Goal: Information Seeking & Learning: Understand process/instructions

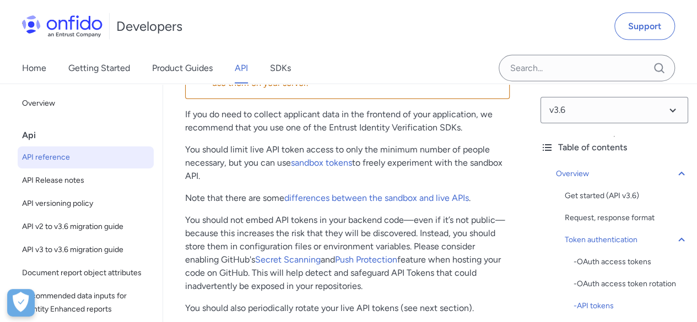
scroll to position [1212, 0]
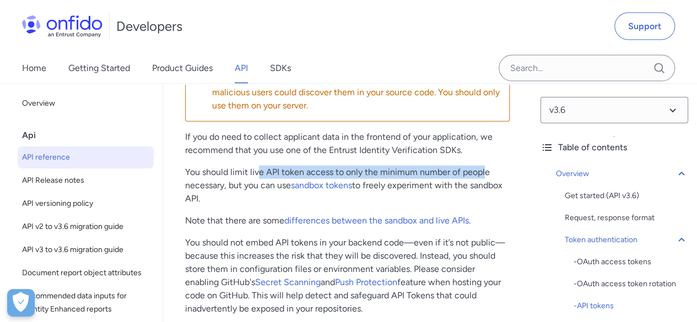
drag, startPoint x: 258, startPoint y: 176, endPoint x: 485, endPoint y: 180, distance: 227.1
click at [485, 180] on p "You should limit live API token access to only the minimum number of people nec…" at bounding box center [347, 186] width 325 height 40
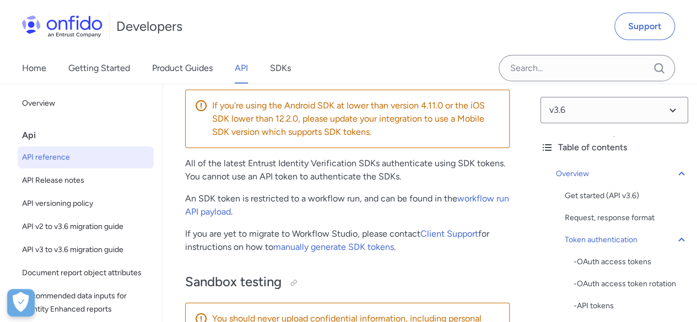
scroll to position [1764, 0]
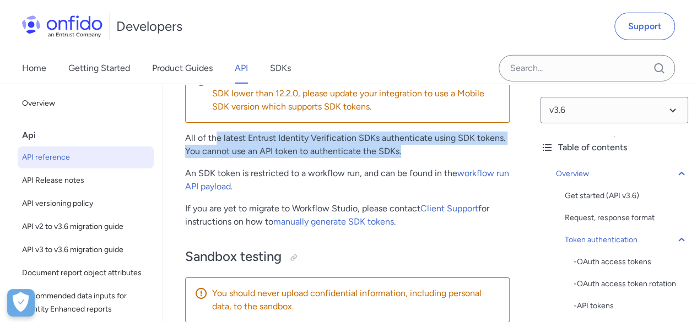
drag, startPoint x: 217, startPoint y: 147, endPoint x: 438, endPoint y: 158, distance: 221.9
click at [438, 158] on p "All of the latest Entrust Identity Verification SDKs authenticate using SDK tok…" at bounding box center [347, 145] width 325 height 26
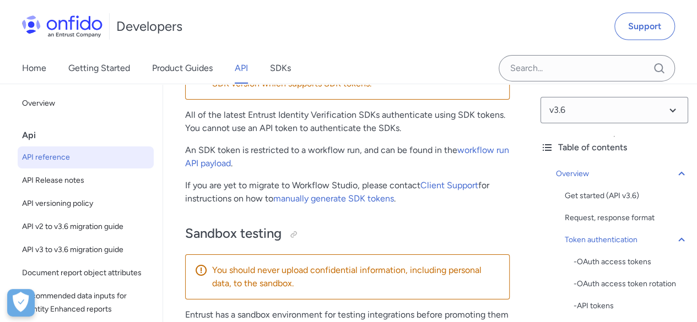
scroll to position [1819, 0]
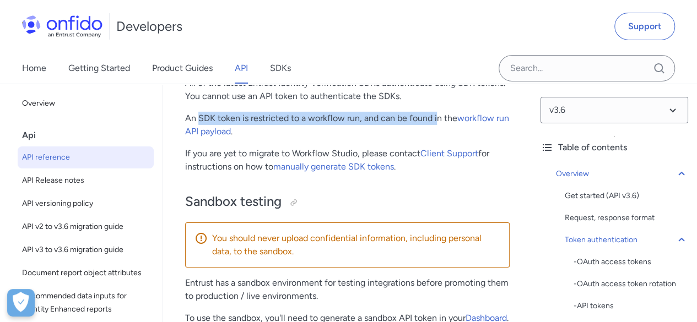
drag, startPoint x: 200, startPoint y: 122, endPoint x: 437, endPoint y: 132, distance: 237.7
click at [437, 132] on p "An SDK token is restricted to a workflow run, and can be found in the workflow …" at bounding box center [347, 125] width 325 height 26
click at [436, 132] on p "An SDK token is restricted to a workflow run, and can be found in the workflow …" at bounding box center [347, 125] width 325 height 26
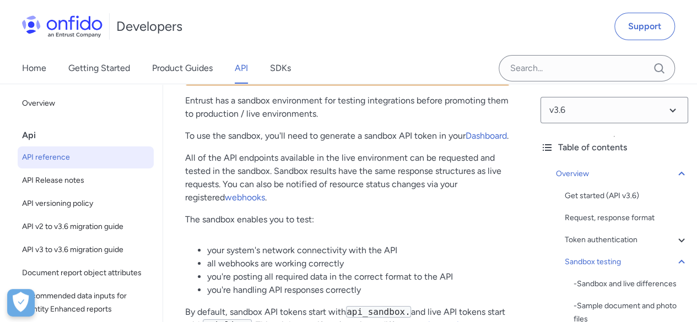
scroll to position [1984, 0]
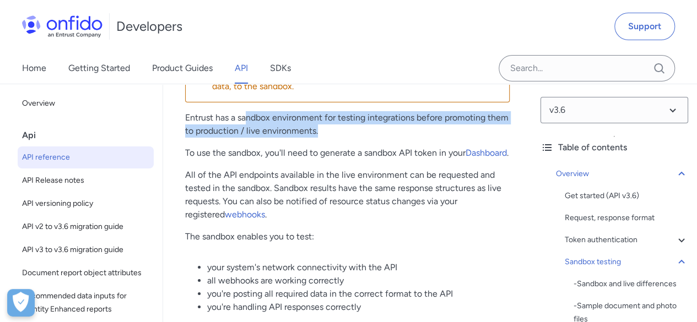
drag, startPoint x: 248, startPoint y: 125, endPoint x: 379, endPoint y: 135, distance: 131.0
click at [379, 135] on p "Entrust has a sandbox environment for testing integrations before promoting the…" at bounding box center [347, 124] width 325 height 26
click at [378, 138] on p "Entrust has a sandbox environment for testing integrations before promoting the…" at bounding box center [347, 124] width 325 height 26
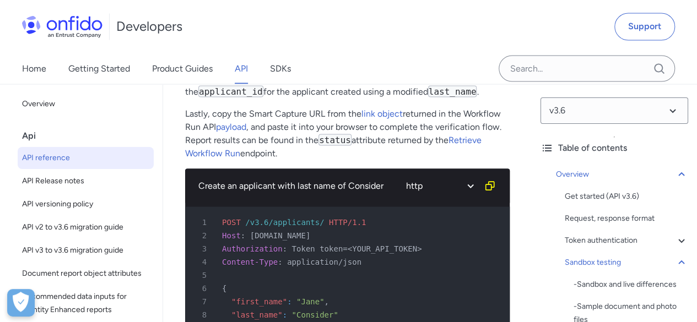
scroll to position [3141, 0]
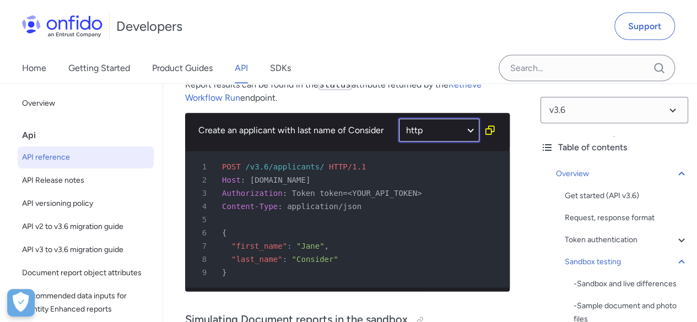
click at [467, 143] on select "ruby python php javascript java http bash" at bounding box center [439, 130] width 83 height 25
click at [449, 105] on p "Lastly, copy the Smart Capture URL from the link object returned in the Workflo…" at bounding box center [347, 78] width 325 height 53
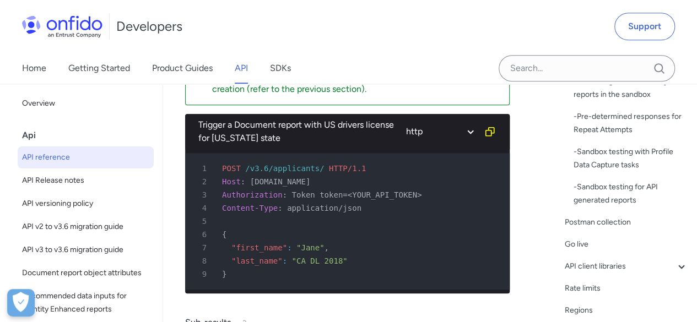
scroll to position [386, 0]
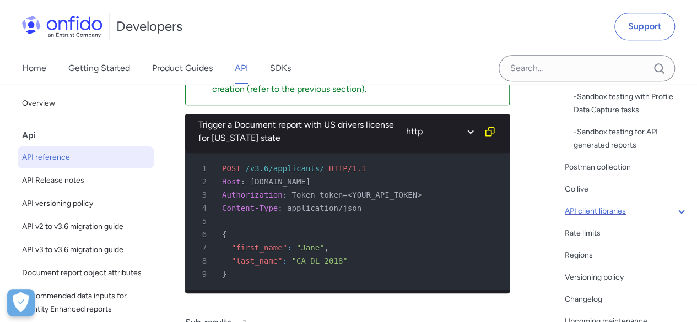
click at [605, 212] on div "API client libraries" at bounding box center [626, 211] width 123 height 13
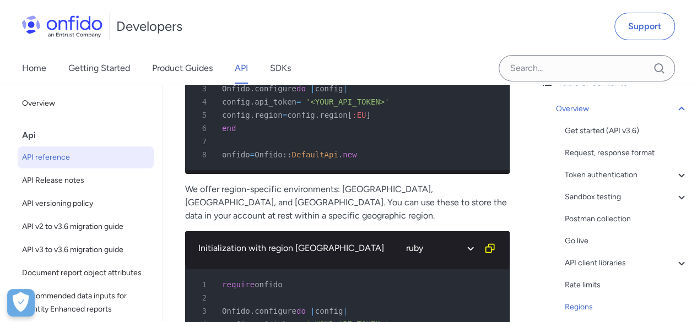
scroll to position [10, 0]
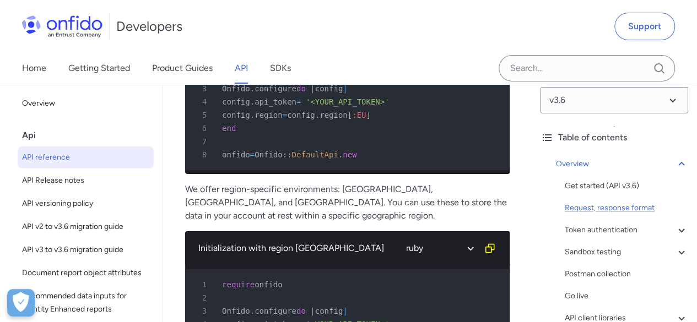
click at [630, 208] on div "Request, response format" at bounding box center [626, 208] width 123 height 13
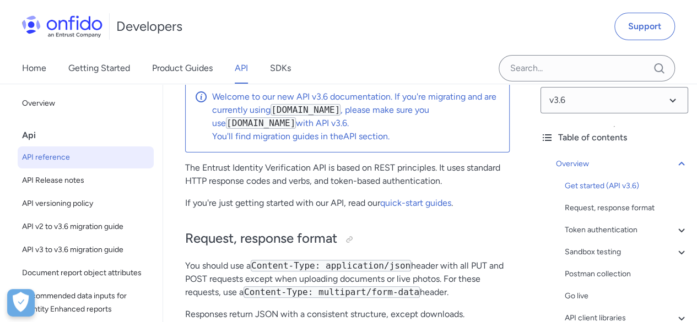
scroll to position [159, 0]
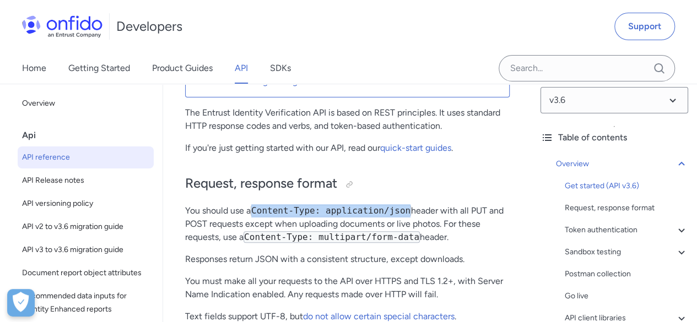
drag, startPoint x: 254, startPoint y: 212, endPoint x: 398, endPoint y: 212, distance: 143.8
click at [398, 212] on code "Content-Type: application/json" at bounding box center [331, 211] width 160 height 12
copy code "Content-Type: application/json"
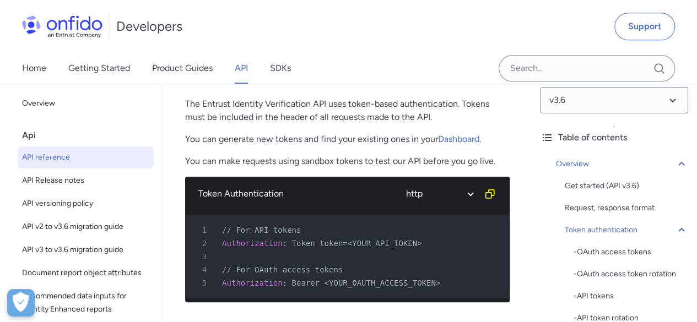
scroll to position [545, 0]
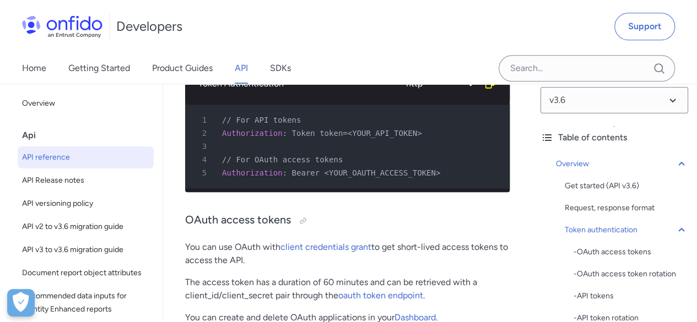
click at [261, 170] on span "Authorization" at bounding box center [252, 173] width 61 height 9
copy span "Authorization"
click at [297, 171] on span "Bearer <YOUR_OAUTH_ACCESS_TOKEN>" at bounding box center [366, 173] width 149 height 9
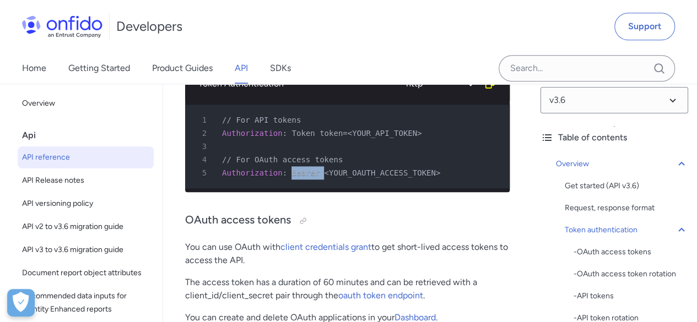
copy span "Bearer"
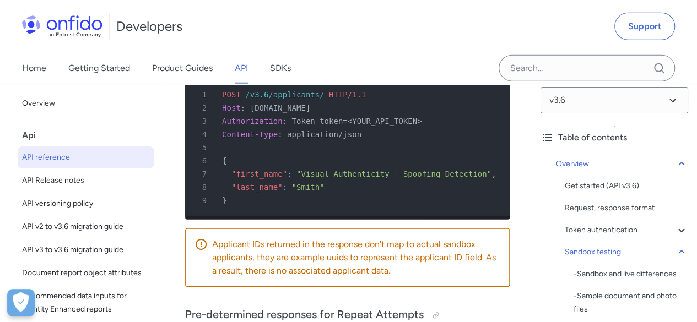
scroll to position [5780, 0]
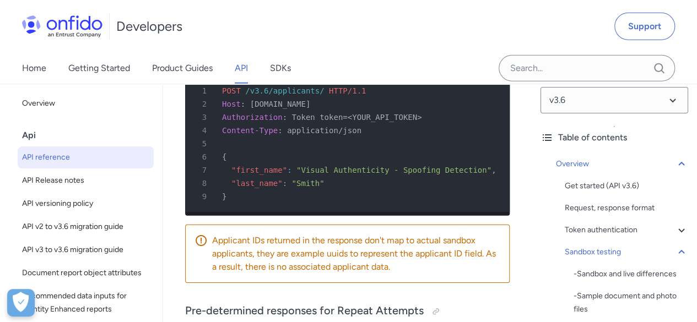
drag, startPoint x: 249, startPoint y: 131, endPoint x: 323, endPoint y: 130, distance: 73.9
click at [323, 111] on div "2 Host : api.eu.onfido.com" at bounding box center [342, 104] width 305 height 13
copy span "[DOMAIN_NAME]"
drag, startPoint x: 244, startPoint y: 117, endPoint x: 317, endPoint y: 120, distance: 73.9
click at [317, 98] on div "1 POST /v3.6/applicants/ HTTP/1.1" at bounding box center [342, 90] width 305 height 13
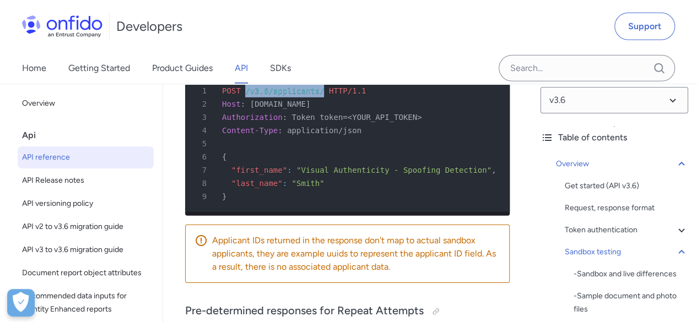
copy span "/v3.6/applicants/"
click at [287, 175] on span ":" at bounding box center [289, 170] width 4 height 9
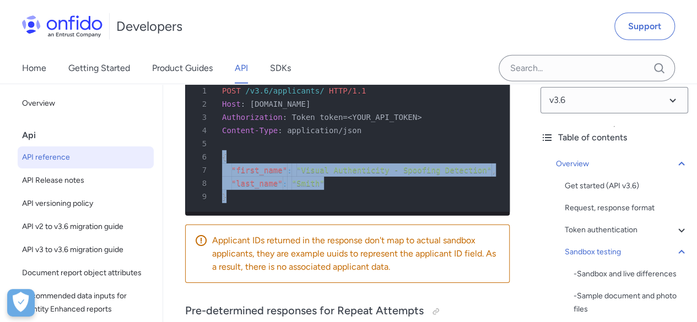
drag, startPoint x: 219, startPoint y: 181, endPoint x: 234, endPoint y: 231, distance: 51.6
click at [234, 212] on pre "1 POST /v3.6/applicants/ HTTP/1.1 2 Host : api.eu.onfido.com 3 Authorization : …" at bounding box center [347, 144] width 325 height 137
copy pre "{ 7 "first_name" : "Visual Authenticity - Spoofing Detection" , 8 "last_name" :…"
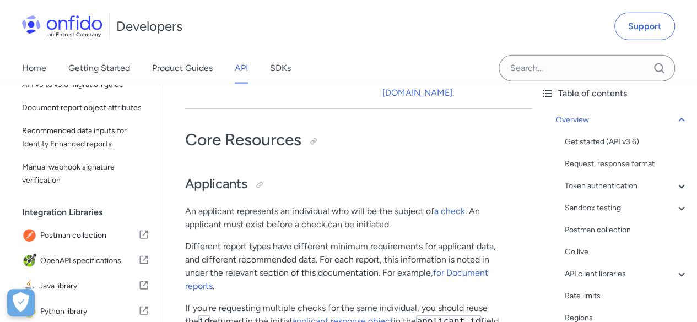
scroll to position [54, 0]
click at [675, 210] on icon at bounding box center [681, 208] width 13 height 13
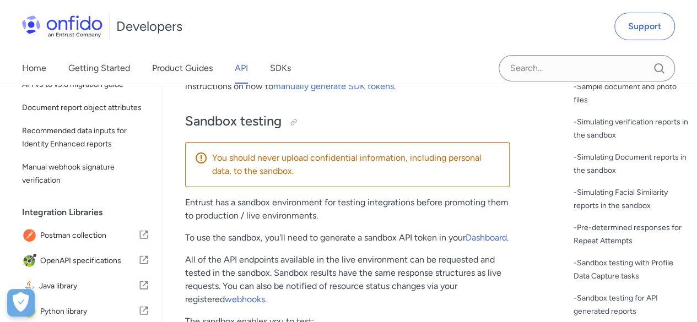
scroll to position [274, 0]
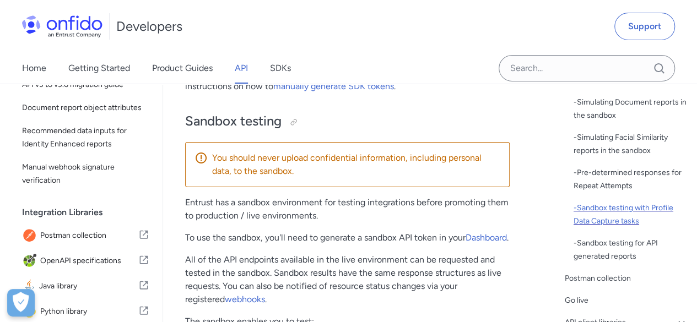
click at [635, 215] on div "- Sandbox testing with Profile Data Capture tasks" at bounding box center [631, 215] width 115 height 26
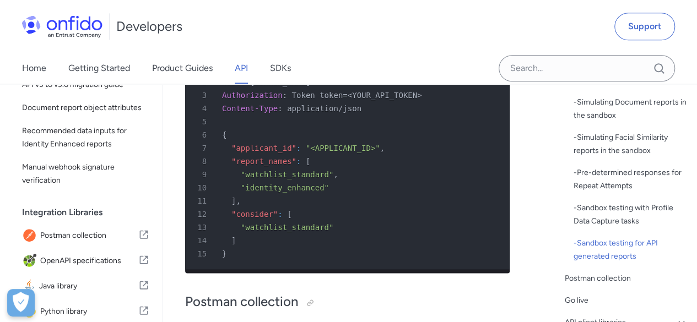
scroll to position [8982, 0]
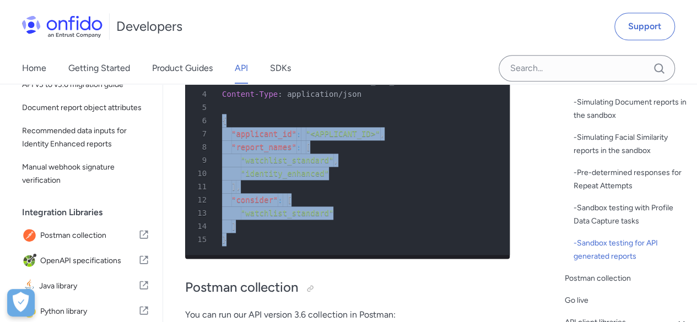
drag, startPoint x: 221, startPoint y: 166, endPoint x: 252, endPoint y: 287, distance: 125.3
click at [252, 255] on pre "1 POST /v3.6/checks/ HTTP/1.1 2 Host : api.eu.onfido.com 3 Authorization : Toke…" at bounding box center [347, 147] width 325 height 216
copy pre "{ 7 "applicant_id" : "<APPLICANT_ID>" , 8 "report_names" : [ 9 "watchlist_stand…"
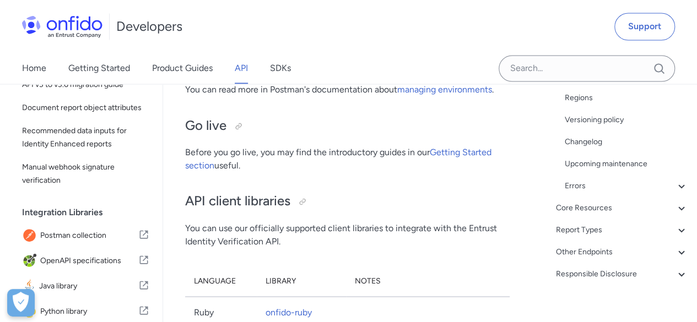
scroll to position [9147, 0]
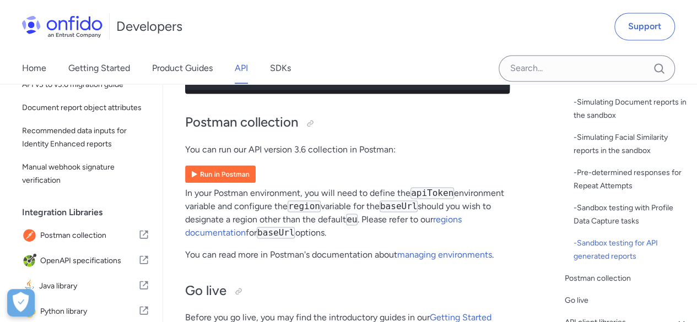
click at [247, 183] on img at bounding box center [220, 174] width 71 height 18
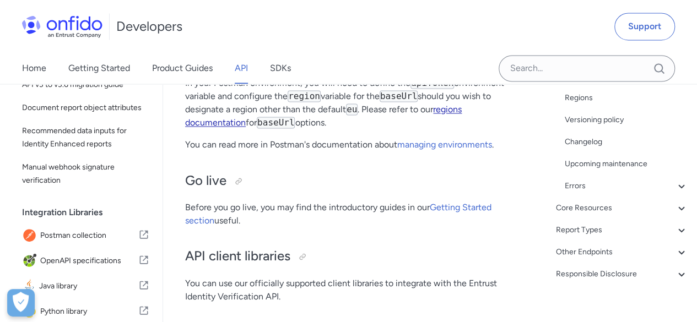
click at [445, 128] on link "regions documentation" at bounding box center [323, 116] width 277 height 24
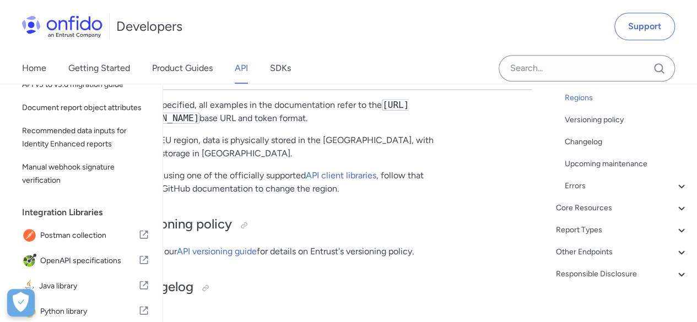
scroll to position [0, 58]
drag, startPoint x: 502, startPoint y: 200, endPoint x: 530, endPoint y: 200, distance: 28.1
click at [502, 35] on code "api_sandbox_us." at bounding box center [542, 30] width 81 height 12
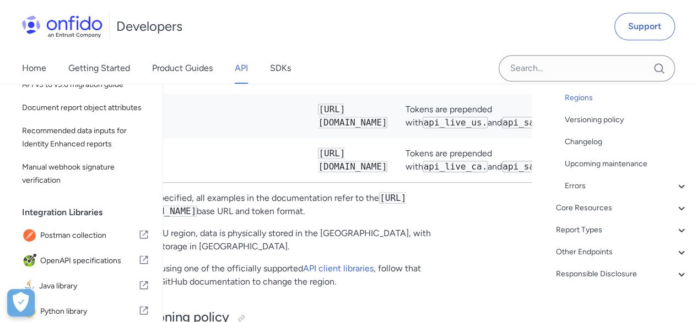
scroll to position [10981, 0]
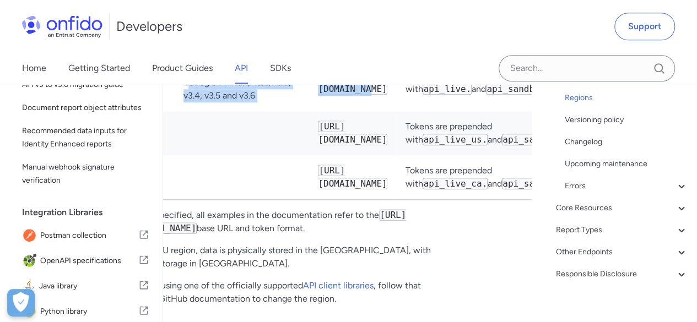
drag, startPoint x: 343, startPoint y: 192, endPoint x: 196, endPoint y: 182, distance: 146.9
click at [196, 111] on tr "EU Replaces api.onfido.com for EU region in v3.1, v3.2, v3.3, v3.4, v3.5 and v3…" at bounding box center [359, 82] width 465 height 58
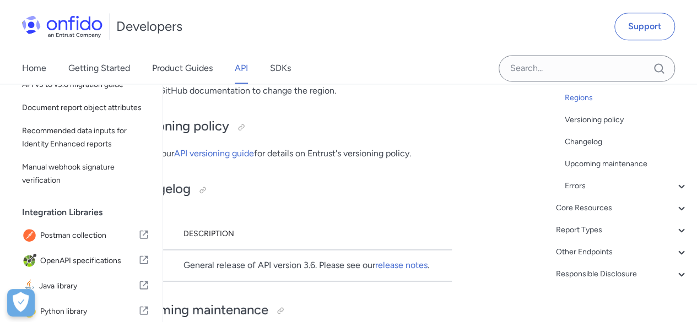
scroll to position [11256, 0]
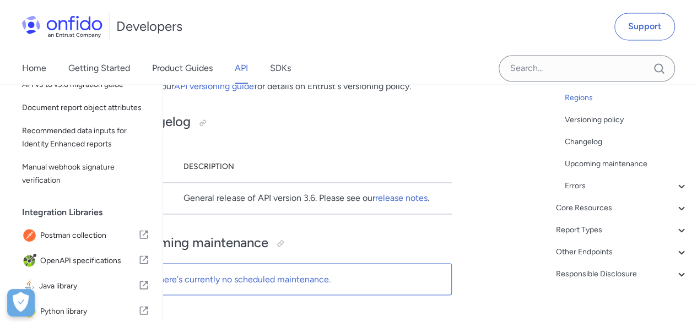
click at [349, 69] on h2 "Versioning policy" at bounding box center [289, 59] width 325 height 19
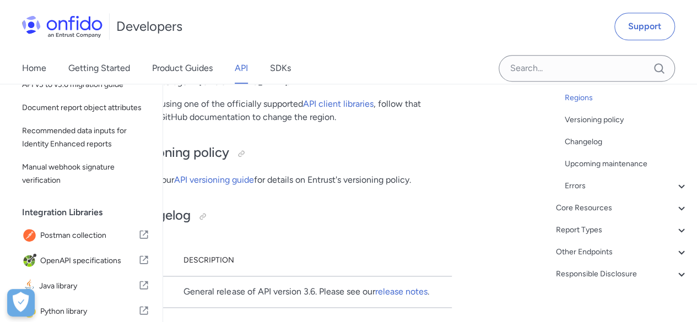
scroll to position [11146, 0]
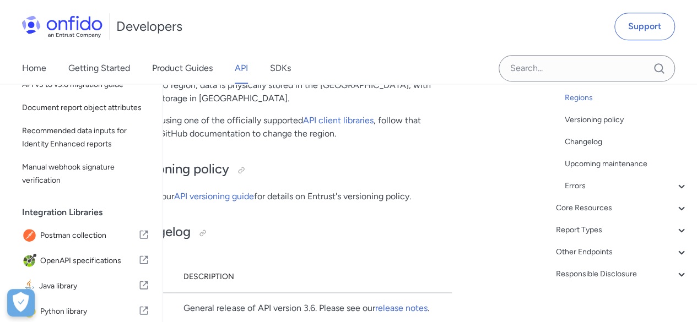
drag, startPoint x: 315, startPoint y: 243, endPoint x: 205, endPoint y: 227, distance: 110.9
click at [202, 35] on tr "CA https://api.ca.onfido.com/ Tokens are prepended with api_live_ca. and api_sa…" at bounding box center [359, 12] width 465 height 45
click at [309, 35] on td "[URL][DOMAIN_NAME]" at bounding box center [352, 12] width 87 height 45
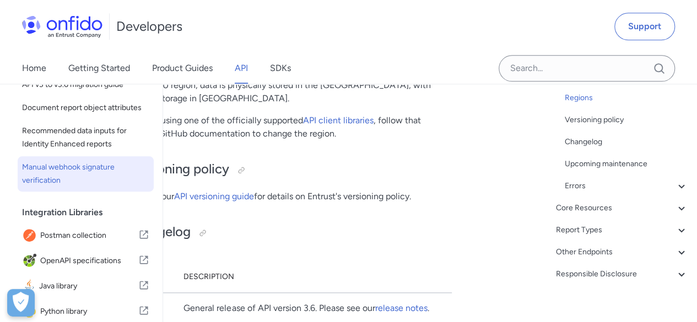
drag, startPoint x: 268, startPoint y: 198, endPoint x: 142, endPoint y: 191, distance: 126.4
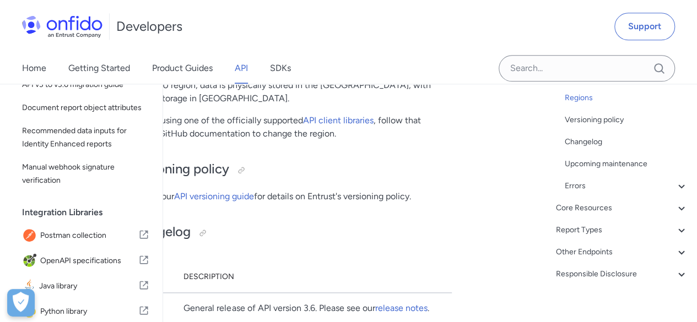
scroll to position [0, 7]
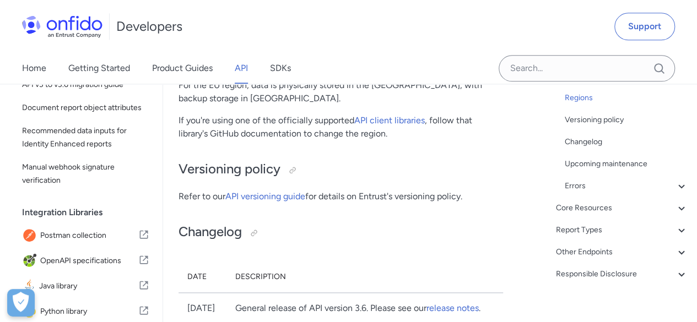
click at [229, 35] on td at bounding box center [293, 12] width 134 height 45
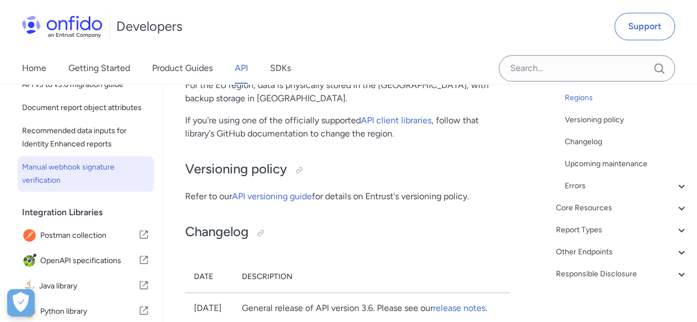
drag, startPoint x: 198, startPoint y: 201, endPoint x: 141, endPoint y: 191, distance: 57.6
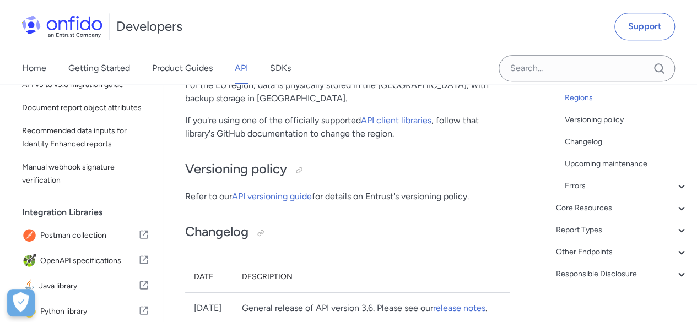
click at [246, 35] on td at bounding box center [300, 12] width 134 height 45
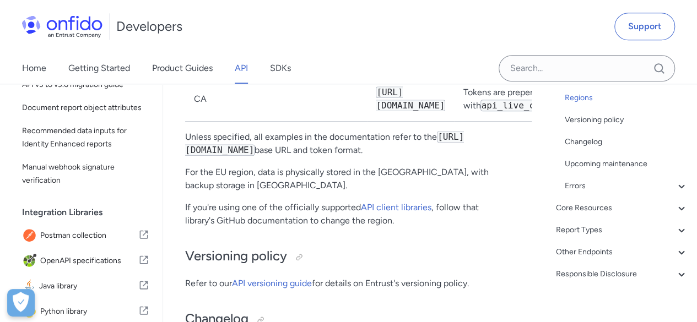
scroll to position [11036, 0]
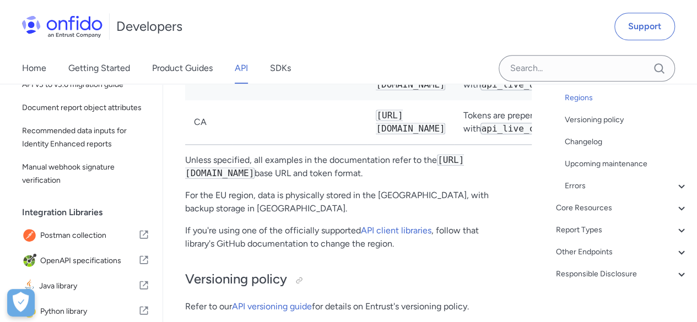
drag, startPoint x: 327, startPoint y: 227, endPoint x: 455, endPoint y: 229, distance: 128.4
click at [454, 100] on td "[URL][DOMAIN_NAME]" at bounding box center [410, 78] width 87 height 44
copy code "[URL][DOMAIN_NAME]"
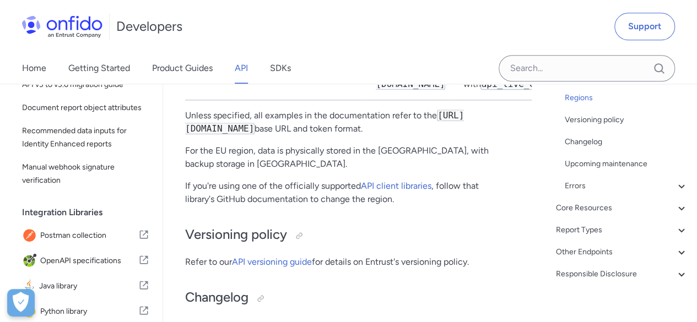
scroll to position [11091, 0]
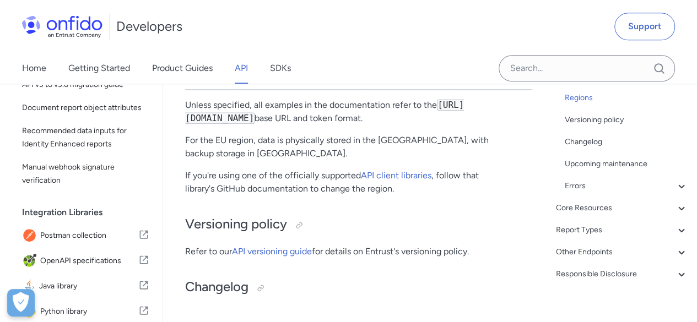
drag, startPoint x: 297, startPoint y: 295, endPoint x: 317, endPoint y: 295, distance: 20.4
click at [317, 90] on td at bounding box center [300, 67] width 134 height 45
drag, startPoint x: 312, startPoint y: 300, endPoint x: 317, endPoint y: 299, distance: 5.6
drag, startPoint x: 311, startPoint y: 298, endPoint x: 336, endPoint y: 297, distance: 24.3
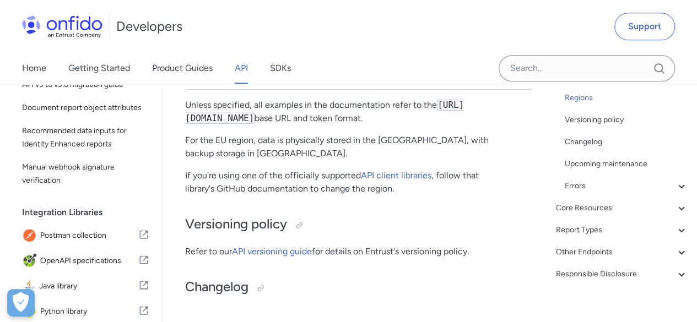
click at [336, 90] on tr "CA https://api.ca.onfido.com/ Tokens are prepended with api_live_ca. and api_sa…" at bounding box center [417, 67] width 465 height 45
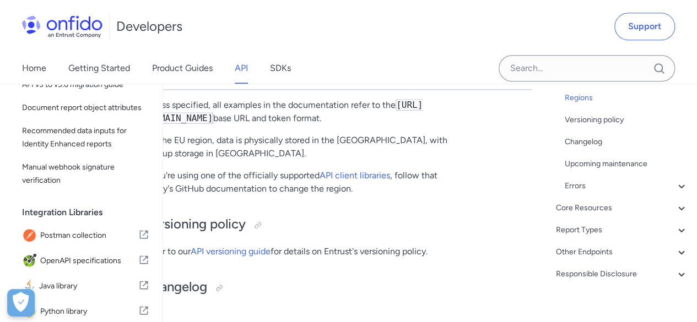
scroll to position [0, 58]
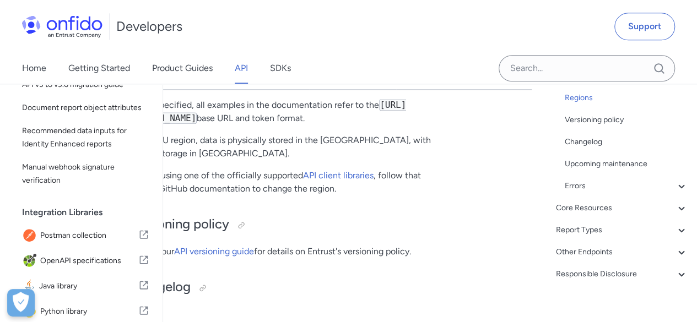
drag, startPoint x: 413, startPoint y: 255, endPoint x: 499, endPoint y: 262, distance: 86.3
click at [472, 45] on td "Tokens are prepended with api_live_us. and api_sandbox_us." at bounding box center [493, 23] width 195 height 44
click at [358, 79] on code "[URL][DOMAIN_NAME]" at bounding box center [352, 67] width 69 height 25
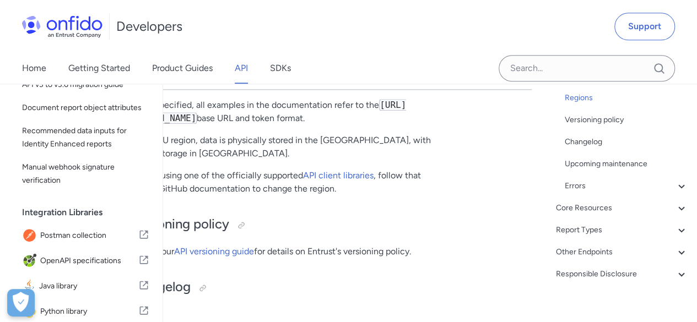
click at [358, 79] on code "[URL][DOMAIN_NAME]" at bounding box center [352, 67] width 69 height 25
copy code "[URL][DOMAIN_NAME]"
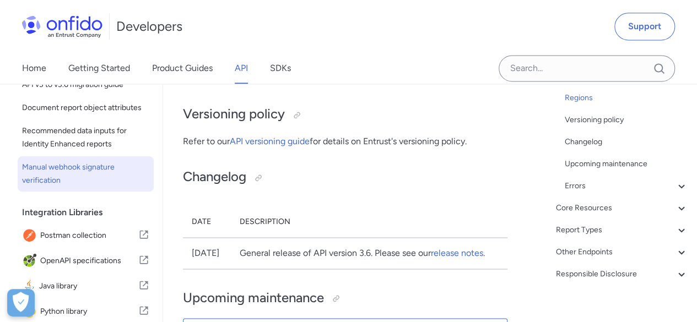
scroll to position [0, 0]
drag, startPoint x: 274, startPoint y: 207, endPoint x: 117, endPoint y: 188, distance: 158.1
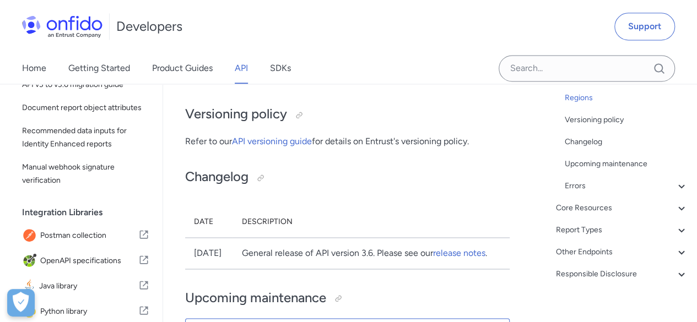
click at [263, 15] on p "Unless specified, all examples in the documentation refer to the https://api.eu…" at bounding box center [347, 1] width 325 height 26
drag, startPoint x: 248, startPoint y: 201, endPoint x: 414, endPoint y: 206, distance: 166.5
click at [412, 15] on p "Unless specified, all examples in the documentation refer to the https://api.eu…" at bounding box center [347, 1] width 325 height 26
click at [415, 15] on p "Unless specified, all examples in the documentation refer to the https://api.eu…" at bounding box center [347, 1] width 325 height 26
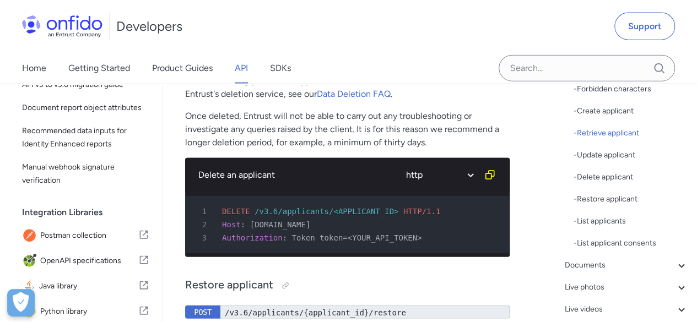
scroll to position [20130, 0]
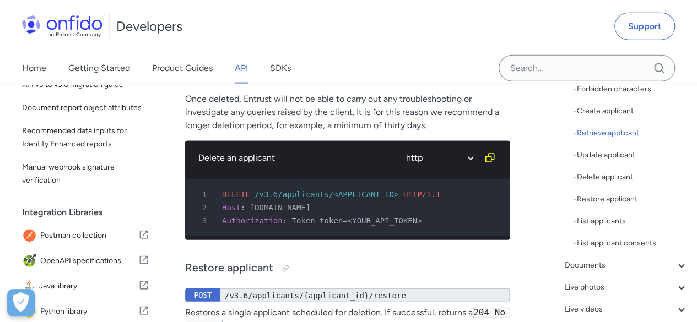
copy div "/v3.6/applicants/{applicant_id}"
drag, startPoint x: 287, startPoint y: 229, endPoint x: 338, endPoint y: 229, distance: 51.3
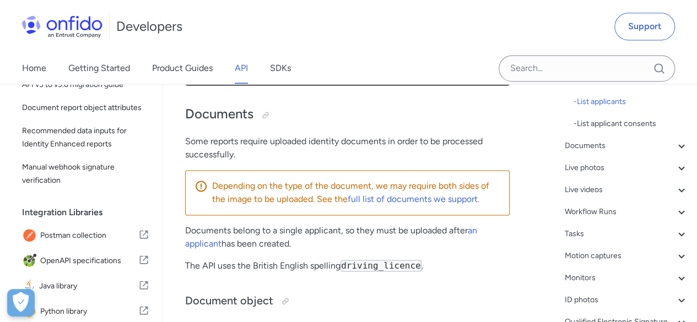
scroll to position [385, 0]
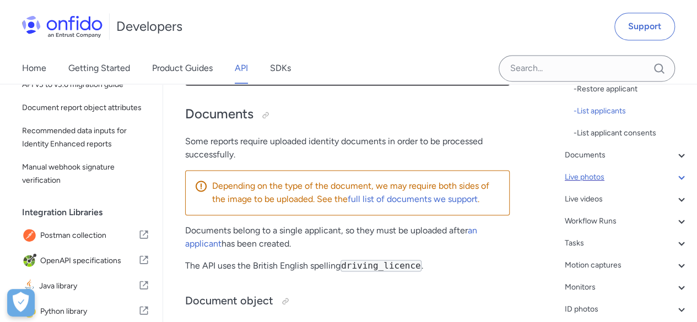
click at [675, 176] on icon at bounding box center [681, 177] width 13 height 13
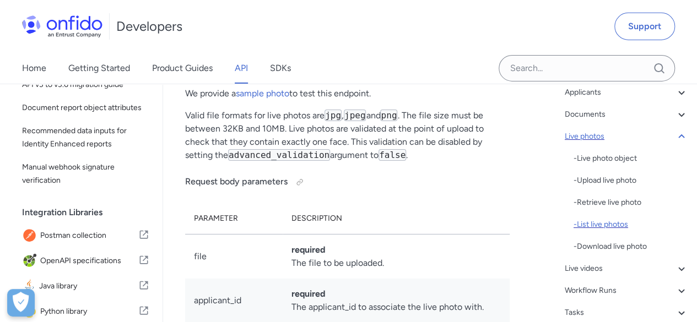
scroll to position [109, 0]
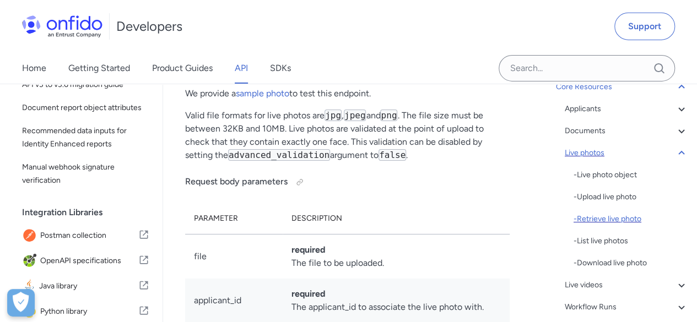
click at [606, 218] on div "- Retrieve live photo" at bounding box center [631, 219] width 115 height 13
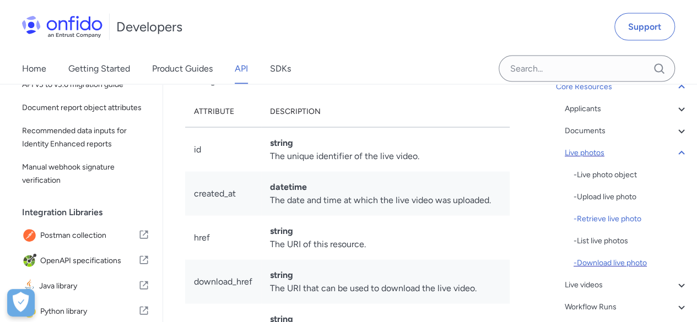
click at [599, 258] on div "- Download live photo" at bounding box center [631, 263] width 115 height 13
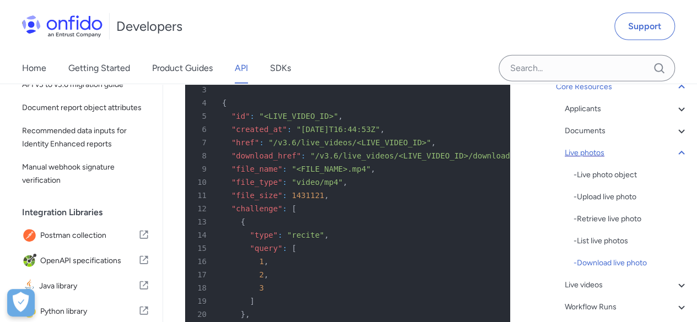
scroll to position [28681, 0]
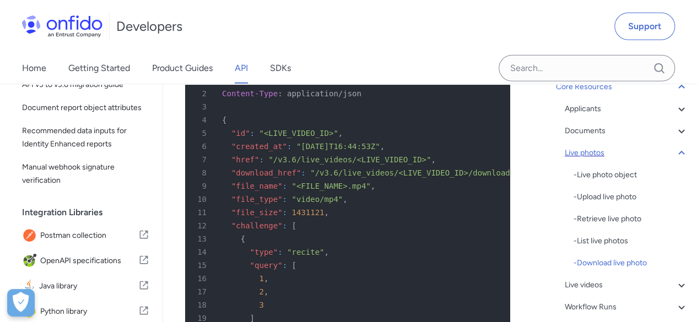
drag, startPoint x: 250, startPoint y: 171, endPoint x: 416, endPoint y: 178, distance: 166.0
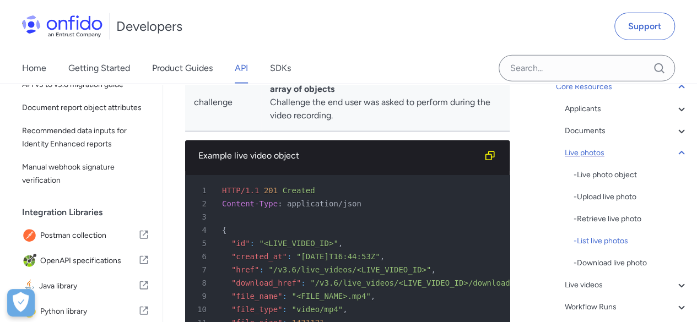
scroll to position [0, 9]
drag, startPoint x: 382, startPoint y: 156, endPoint x: 507, endPoint y: 153, distance: 124.6
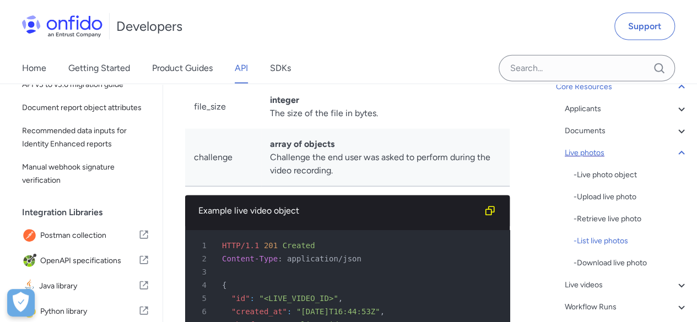
scroll to position [28461, 0]
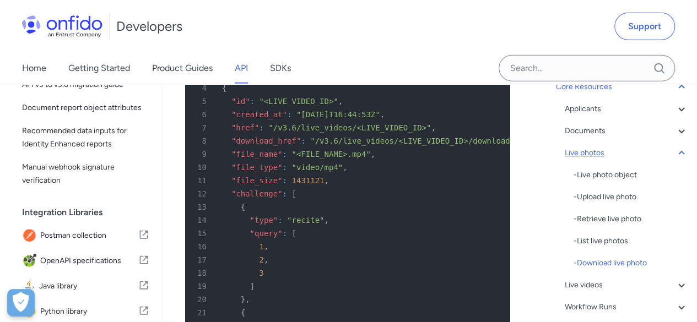
scroll to position [28737, 0]
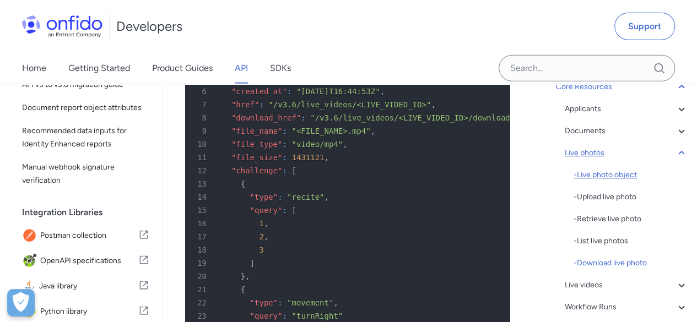
click at [601, 174] on div "- Live photo object" at bounding box center [631, 175] width 115 height 13
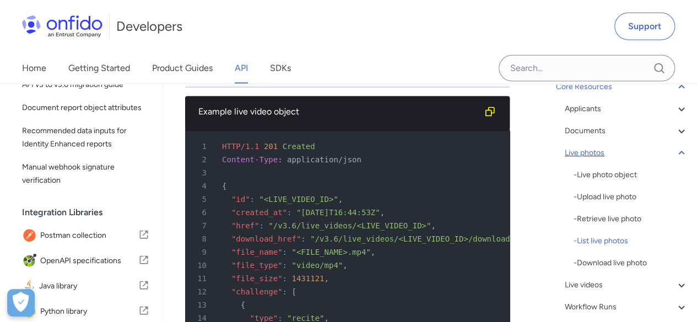
scroll to position [28637, 0]
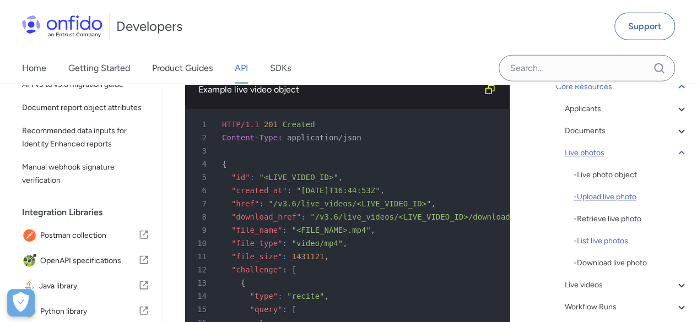
click at [608, 192] on div "- Upload live photo" at bounding box center [631, 197] width 115 height 13
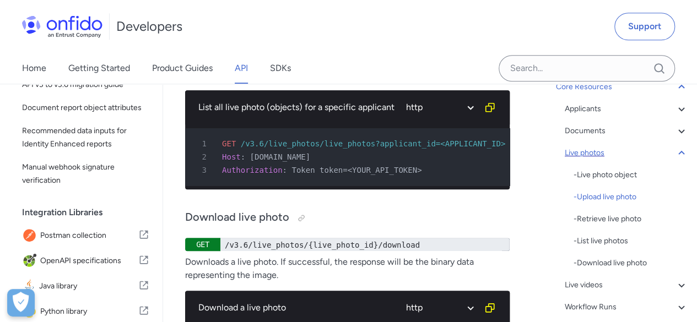
scroll to position [27605, 0]
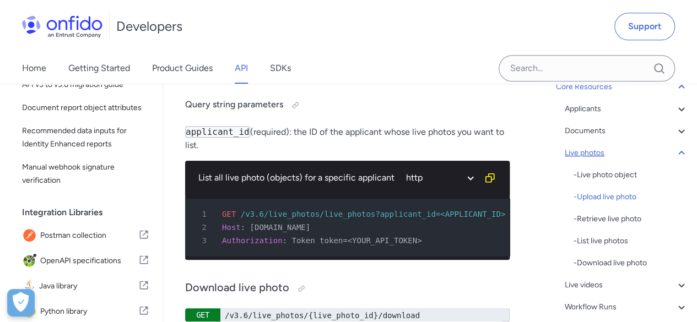
drag, startPoint x: 277, startPoint y: 184, endPoint x: 450, endPoint y: 189, distance: 173.1
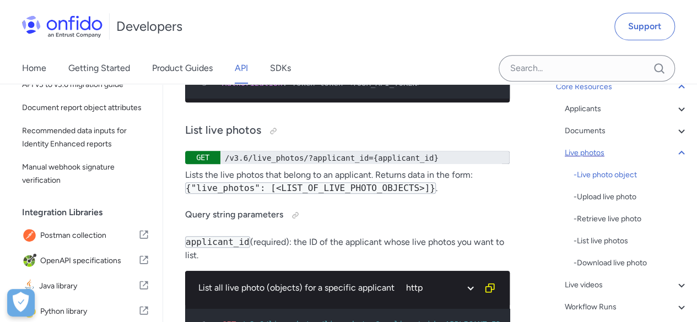
scroll to position [27440, 0]
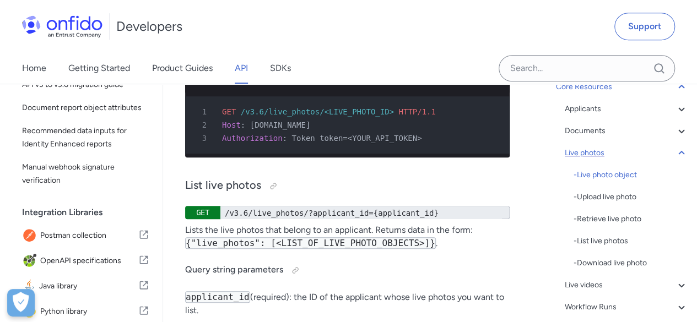
drag, startPoint x: 222, startPoint y: 131, endPoint x: 251, endPoint y: 238, distance: 110.8
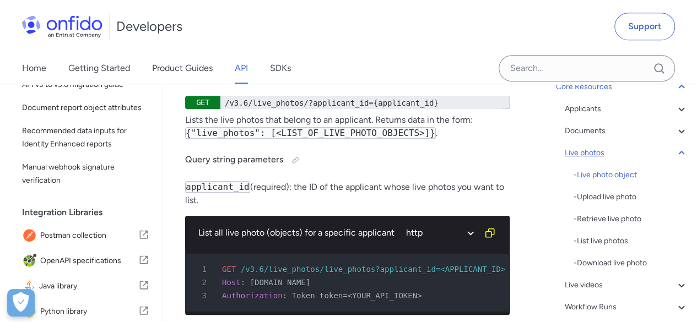
scroll to position [1, 0]
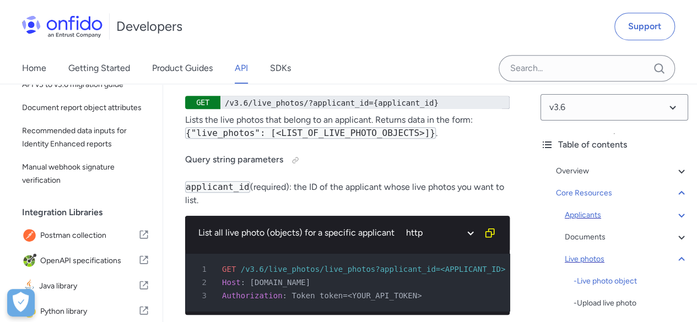
scroll to position [0, 0]
click at [618, 218] on div "Applicants" at bounding box center [626, 218] width 123 height 13
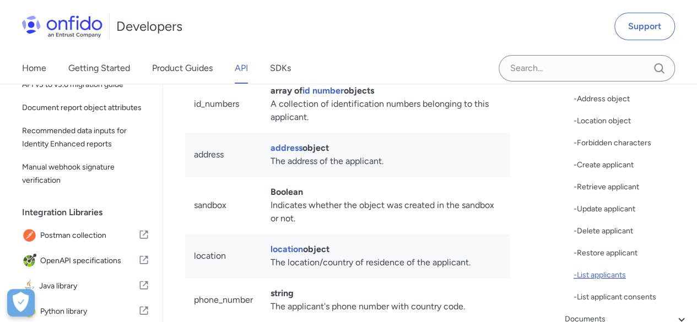
scroll to position [276, 0]
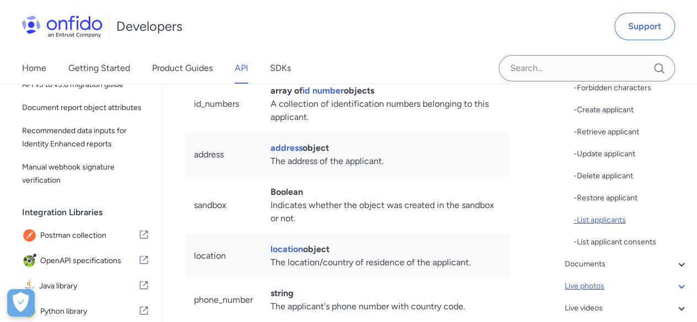
click at [615, 217] on div "- List applicants" at bounding box center [631, 220] width 115 height 13
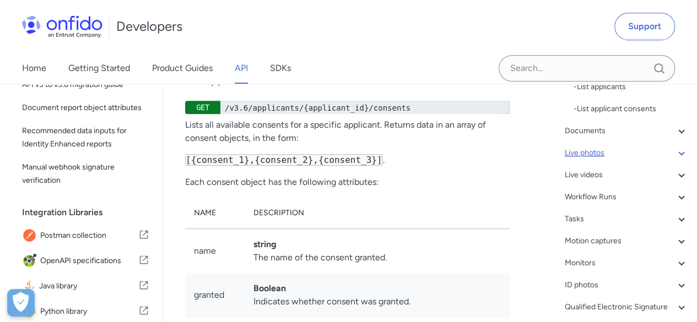
scroll to position [386, 0]
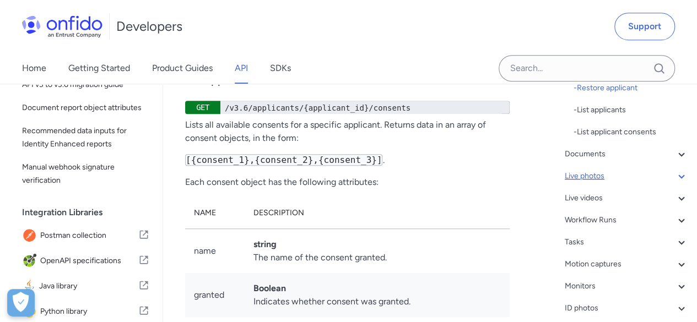
click at [678, 176] on icon at bounding box center [681, 177] width 6 height 4
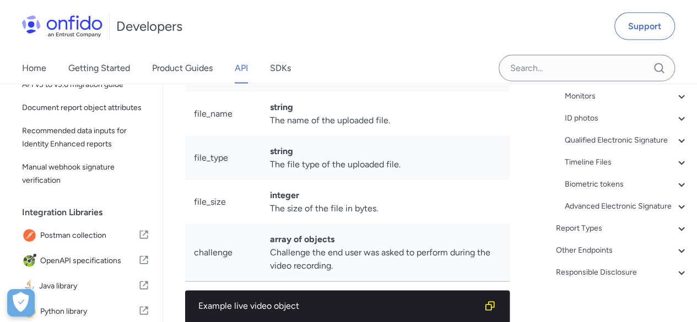
scroll to position [28438, 0]
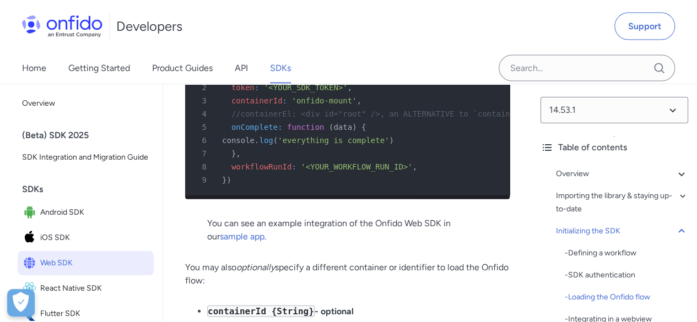
scroll to position [3197, 0]
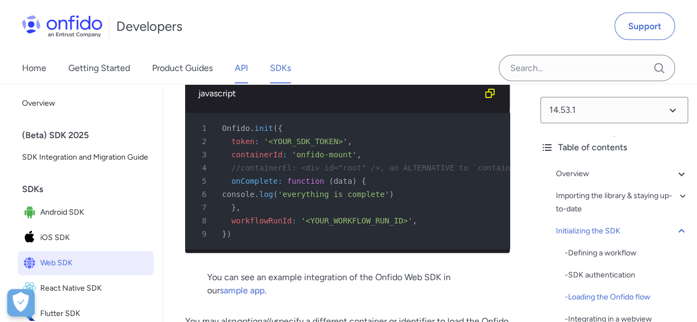
click at [244, 69] on link "API" at bounding box center [241, 68] width 13 height 31
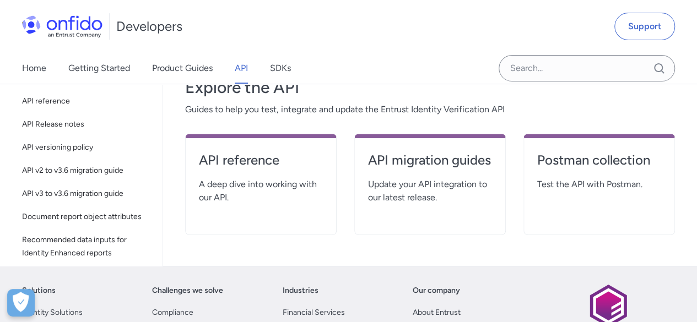
scroll to position [429, 0]
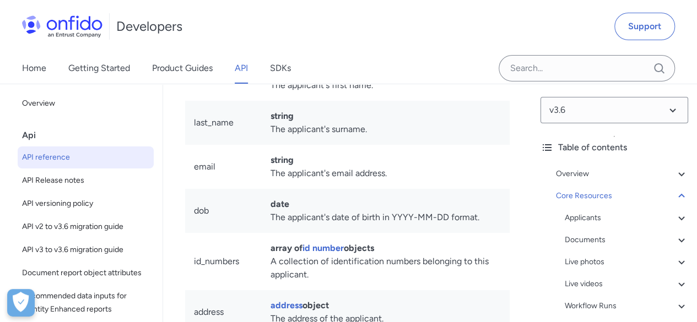
scroll to position [14688, 0]
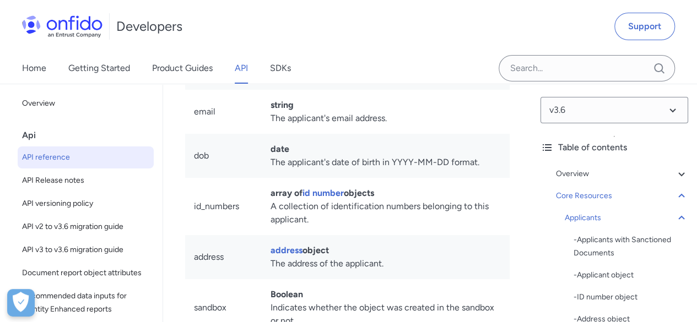
drag, startPoint x: 228, startPoint y: 185, endPoint x: 392, endPoint y: 185, distance: 164.2
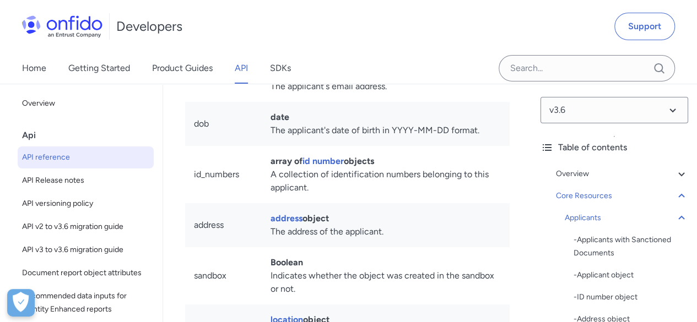
scroll to position [14743, 0]
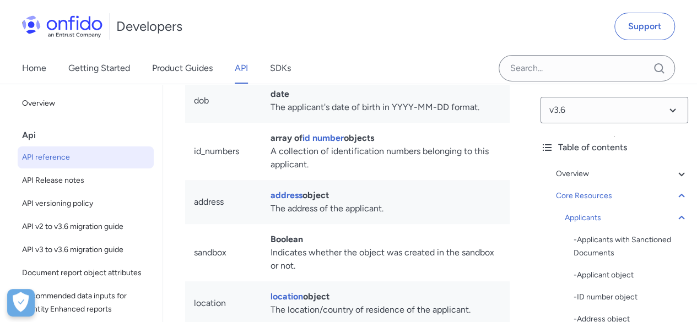
drag, startPoint x: 224, startPoint y: 190, endPoint x: 454, endPoint y: 185, distance: 229.3
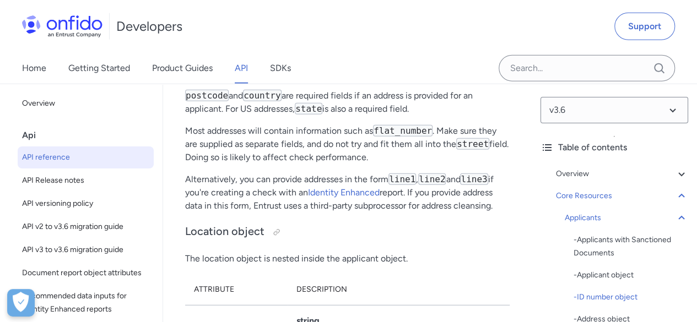
scroll to position [16065, 0]
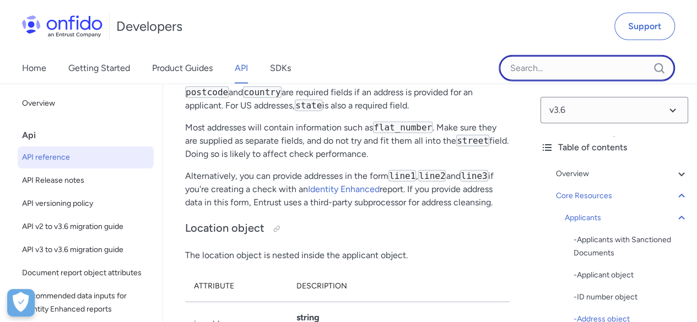
click at [545, 58] on input "Onfido search input field" at bounding box center [587, 68] width 176 height 26
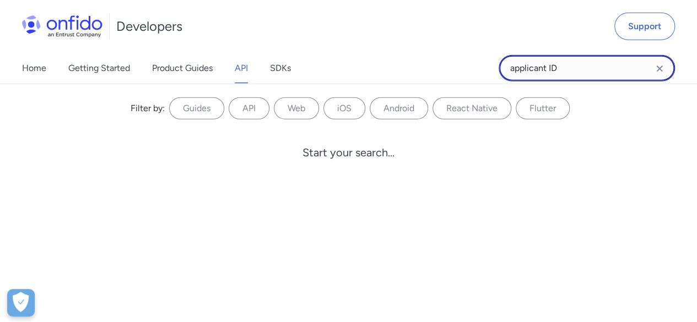
type input "applicant ID"
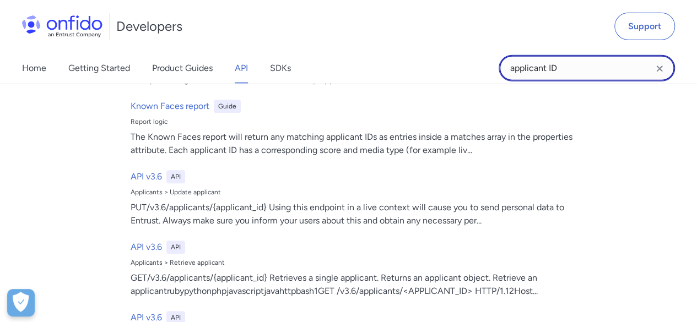
scroll to position [331, 0]
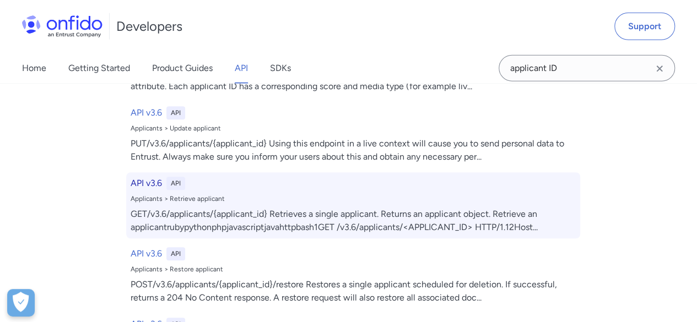
click at [344, 185] on div "API v3.6 API" at bounding box center [353, 183] width 445 height 13
click at [144, 186] on h6 "API v3.6" at bounding box center [146, 183] width 31 height 13
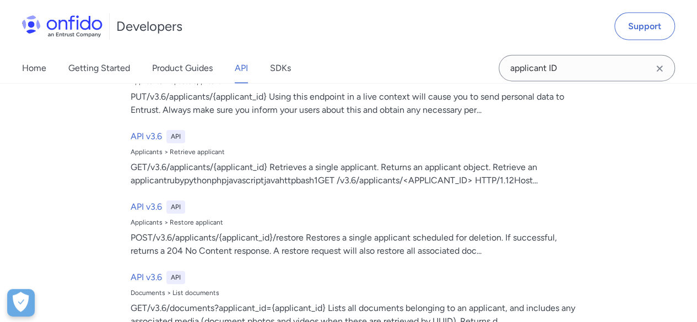
scroll to position [441, 0]
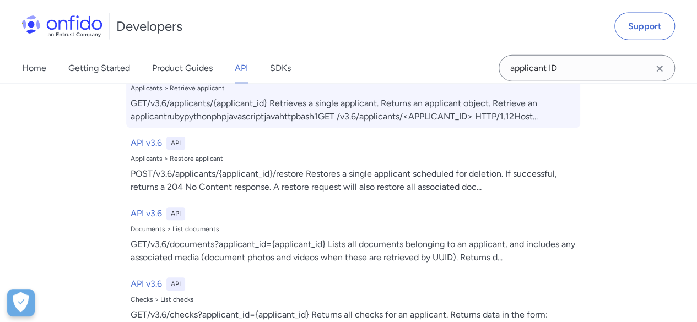
click at [229, 110] on div "GET/v3.6/applicants/{applicant_id} Retrieves a single applicant. Returns an app…" at bounding box center [353, 111] width 445 height 26
click at [358, 120] on div "GET/v3.6/applicants/{applicant_id} Retrieves a single applicant. Returns an app…" at bounding box center [353, 111] width 445 height 26
click at [358, 119] on div "GET/v3.6/applicants/{applicant_id} Retrieves a single applicant. Returns an app…" at bounding box center [353, 111] width 445 height 26
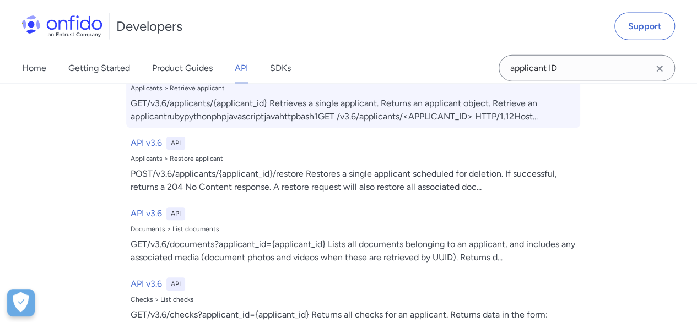
click at [358, 116] on div "GET/v3.6/applicants/{applicant_id} Retrieves a single applicant. Returns an app…" at bounding box center [353, 111] width 445 height 26
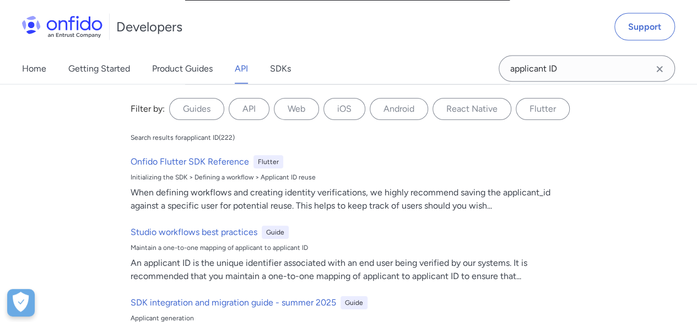
scroll to position [19817, 0]
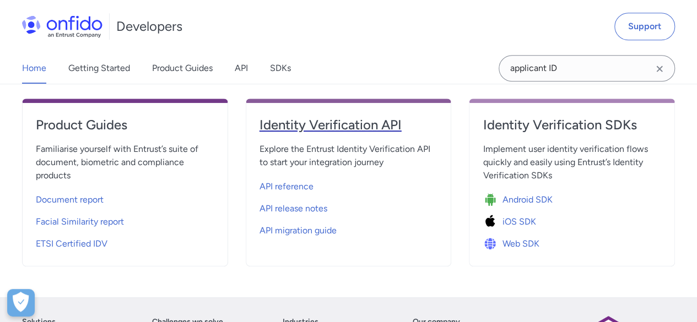
scroll to position [331, 0]
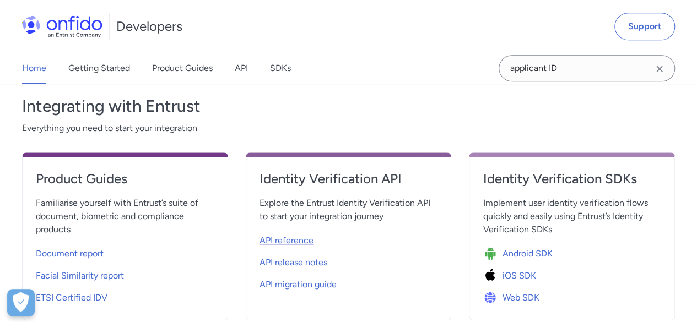
click at [287, 234] on span "API reference" at bounding box center [287, 240] width 54 height 13
select select "http"
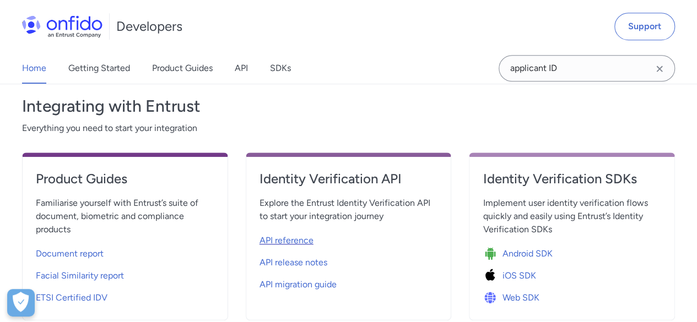
select select "http"
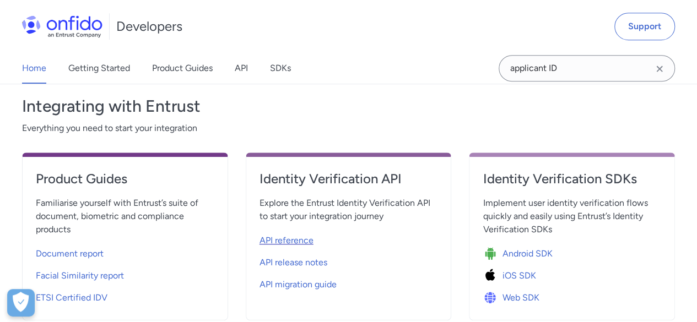
select select "http"
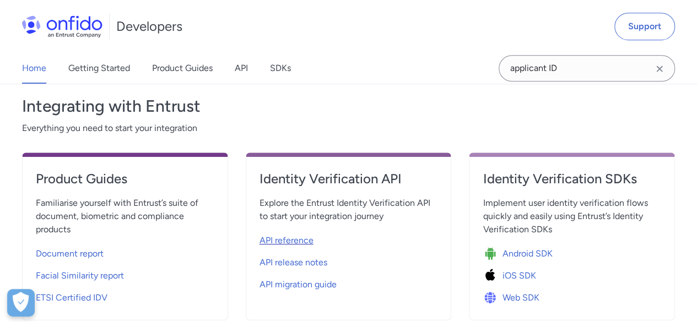
select select "http"
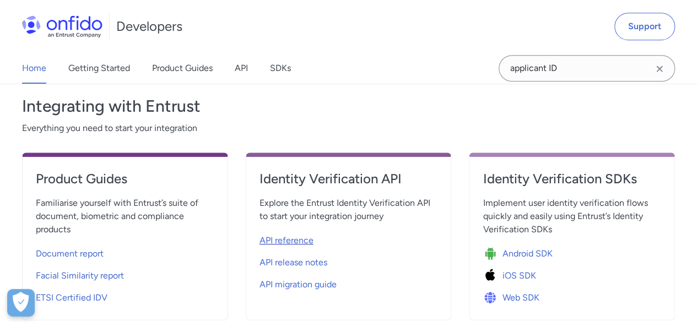
select select "http"
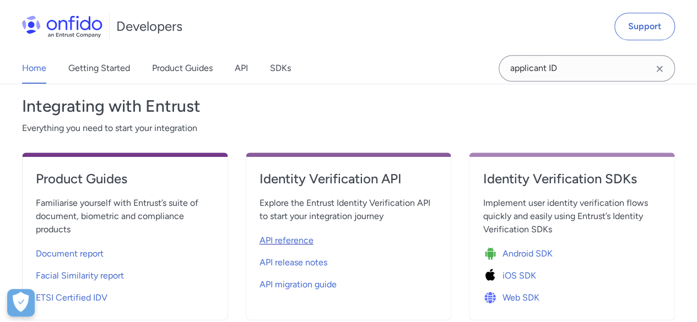
select select "http"
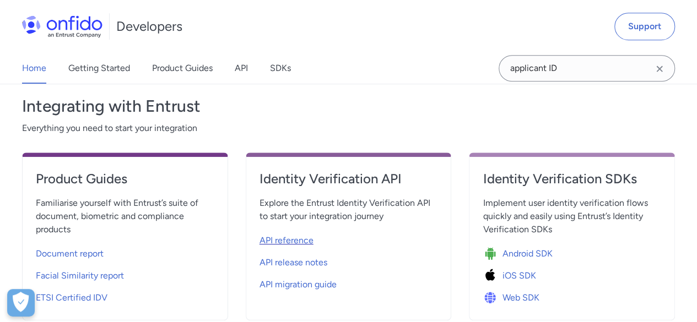
select select "http"
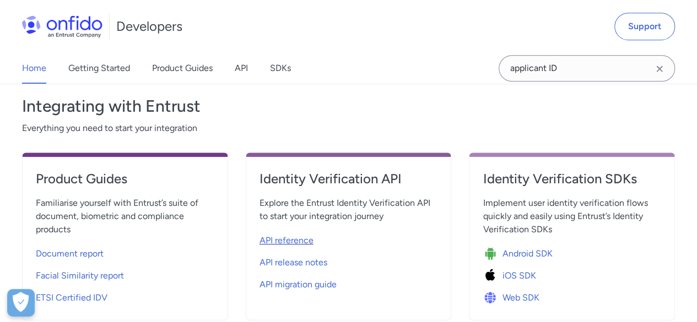
select select "http"
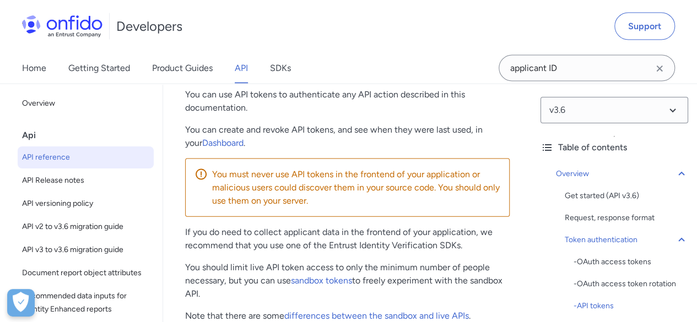
scroll to position [1102, 0]
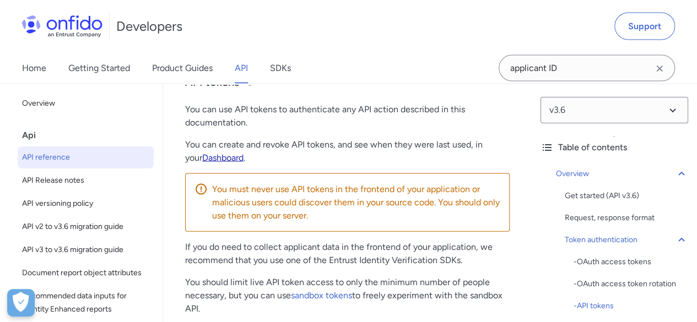
click at [220, 163] on link "Dashboard" at bounding box center [222, 158] width 41 height 10
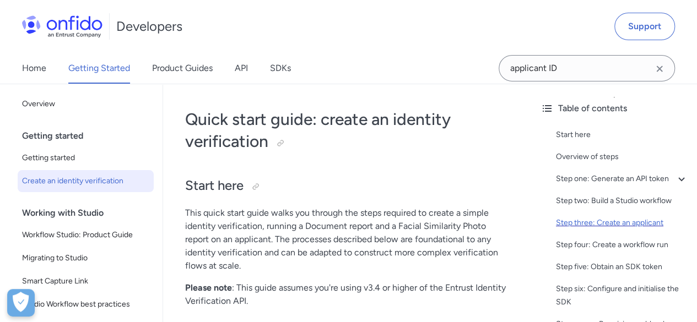
click at [623, 230] on div "Step three: Create an applicant" at bounding box center [622, 223] width 132 height 13
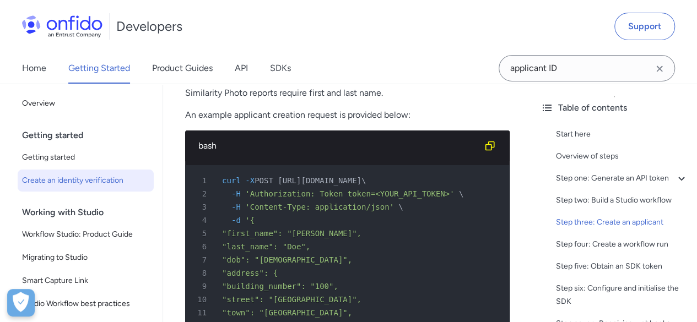
scroll to position [1856, 0]
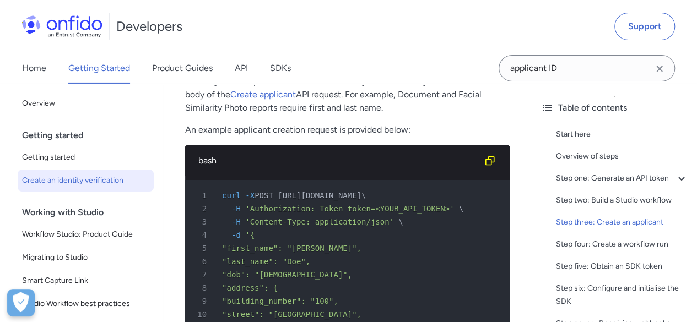
drag, startPoint x: 276, startPoint y: 193, endPoint x: 454, endPoint y: 191, distance: 178.6
click at [362, 191] on span "POST https://api.eu.onfido.com/v3.6/applicants/" at bounding box center [308, 195] width 107 height 9
copy span "https://api.eu.onfido.com/v3.6/applicants/"
click at [344, 200] on div "1 curl -X POST https://api.eu.onfido.com/v3.6/applicants/ \" at bounding box center [342, 195] width 305 height 13
drag, startPoint x: 387, startPoint y: 193, endPoint x: 452, endPoint y: 193, distance: 65.0
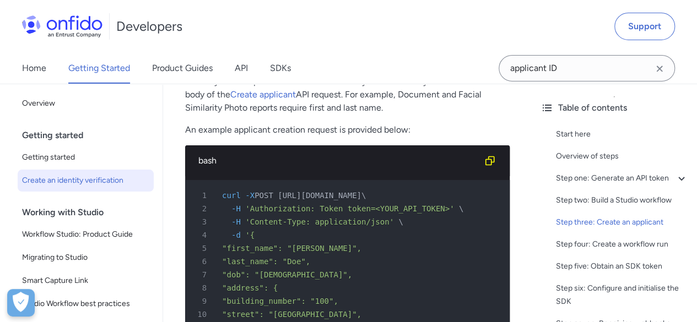
click at [362, 193] on span "POST https://api.eu.onfido.com/v3.6/applicants/" at bounding box center [308, 195] width 107 height 9
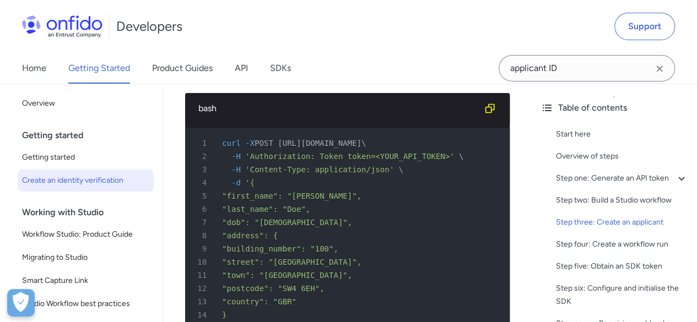
scroll to position [1966, 0]
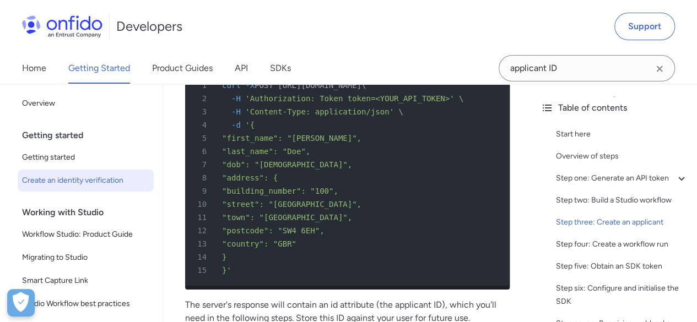
drag, startPoint x: 249, startPoint y: 123, endPoint x: 265, endPoint y: 251, distance: 128.3
click at [265, 251] on pre "1 curl -X POST https://api.eu.onfido.com/v3.6/applicants/ \ 2 -H 'Authorization…" at bounding box center [347, 178] width 325 height 216
copy pre "{ 5 "first_name": "Jane", 6 "last_name": "Doe", 7 "dob": "1990-01-31", 8 "addre…"
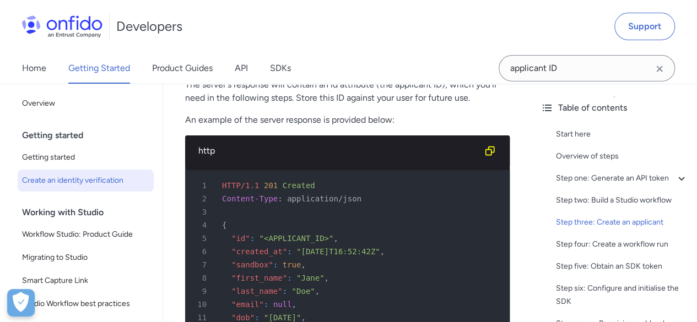
scroll to position [2022, 0]
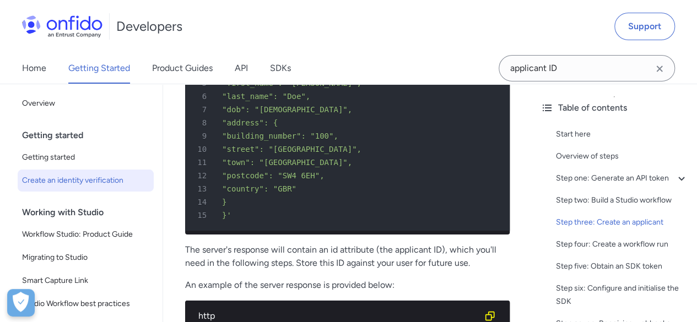
click at [329, 202] on div "14 }" at bounding box center [342, 202] width 305 height 13
drag, startPoint x: 227, startPoint y: 118, endPoint x: 254, endPoint y: 198, distance: 83.8
click at [254, 198] on pre "1 curl -X POST https://api.eu.onfido.com/v3.6/applicants/ \ 2 -H 'Authorization…" at bounding box center [347, 123] width 325 height 216
copy pre ""address": { 9 "building_number": "100", 10 "street": "Main Street", 11 "town":…"
click at [315, 42] on div "Developers Support" at bounding box center [348, 26] width 697 height 53
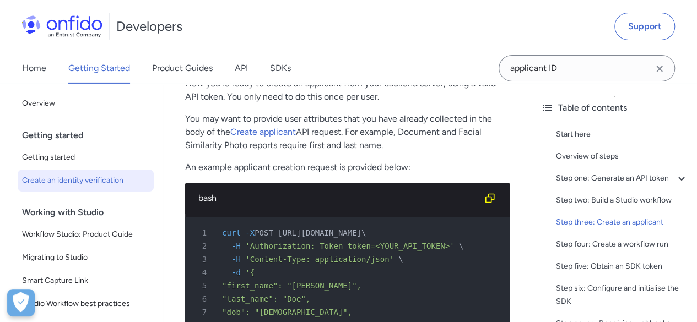
scroll to position [1801, 0]
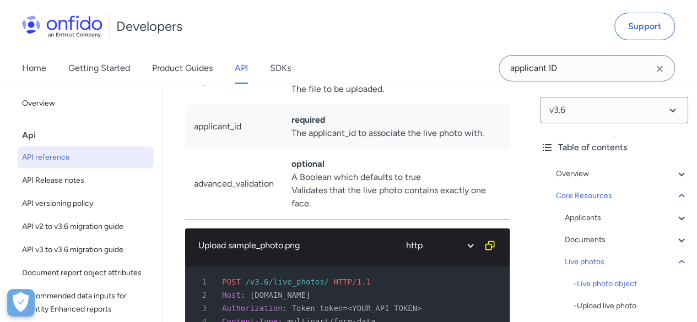
scroll to position [26970, 0]
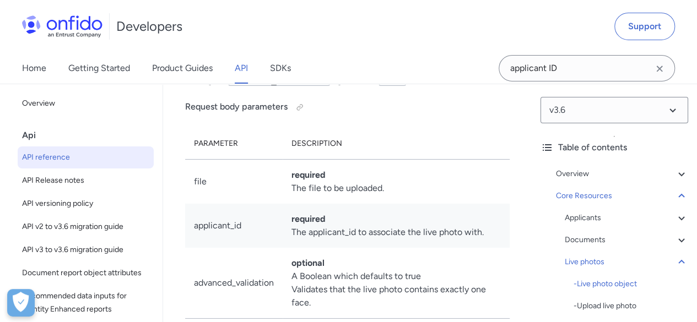
click at [468, 24] on div "Developers Support" at bounding box center [348, 26] width 697 height 53
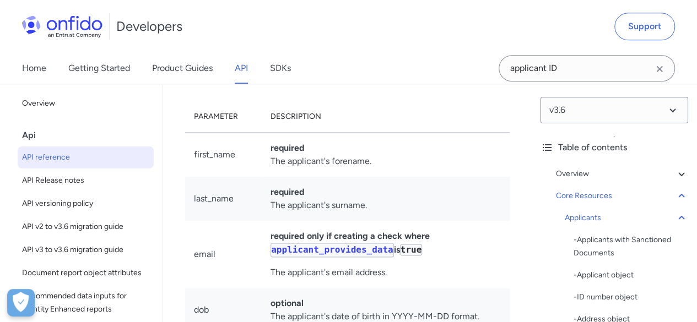
scroll to position [17215, 0]
